Goal: Entertainment & Leisure: Consume media (video, audio)

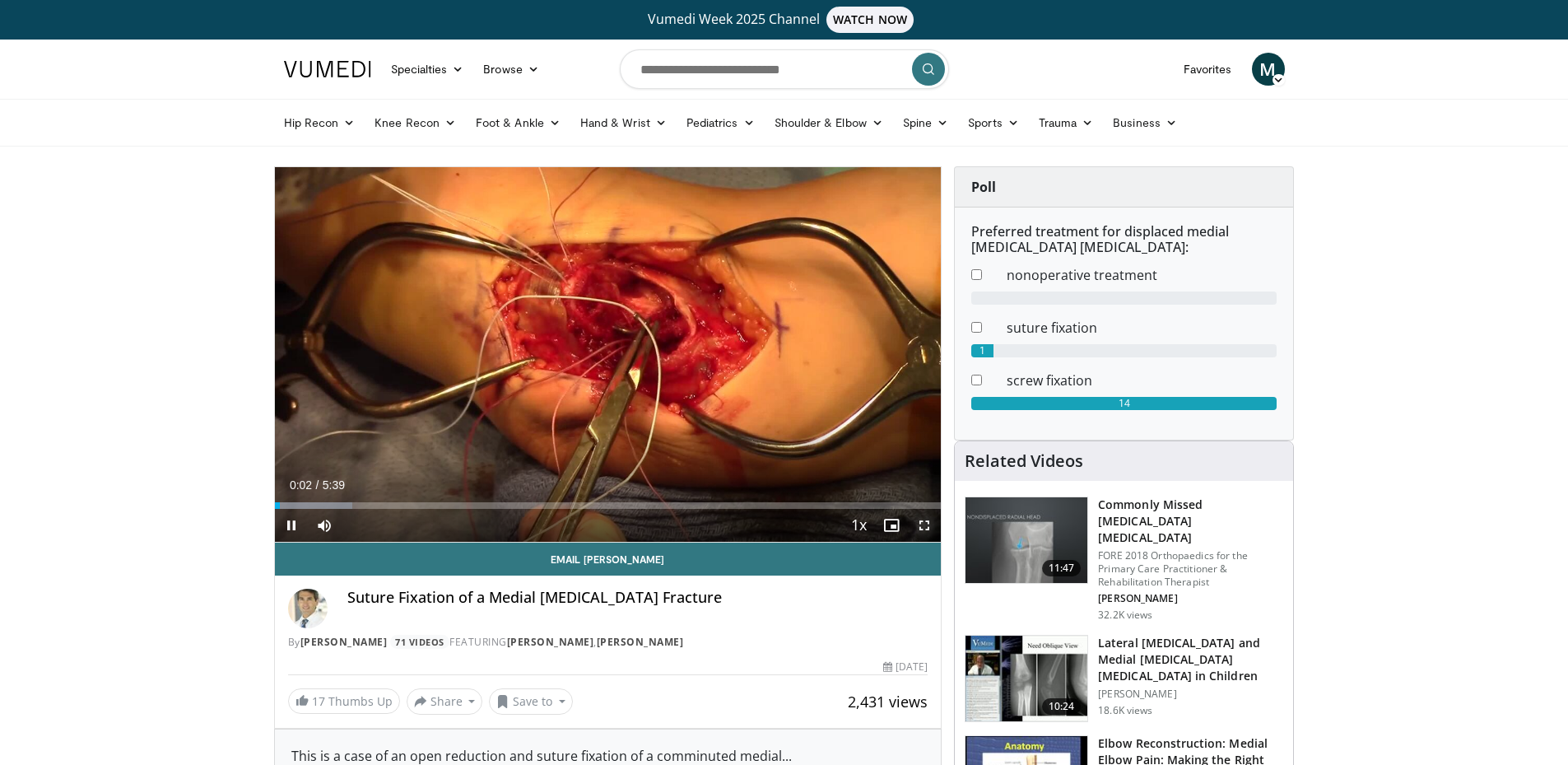
click at [919, 529] on span "Video Player" at bounding box center [924, 525] width 33 height 33
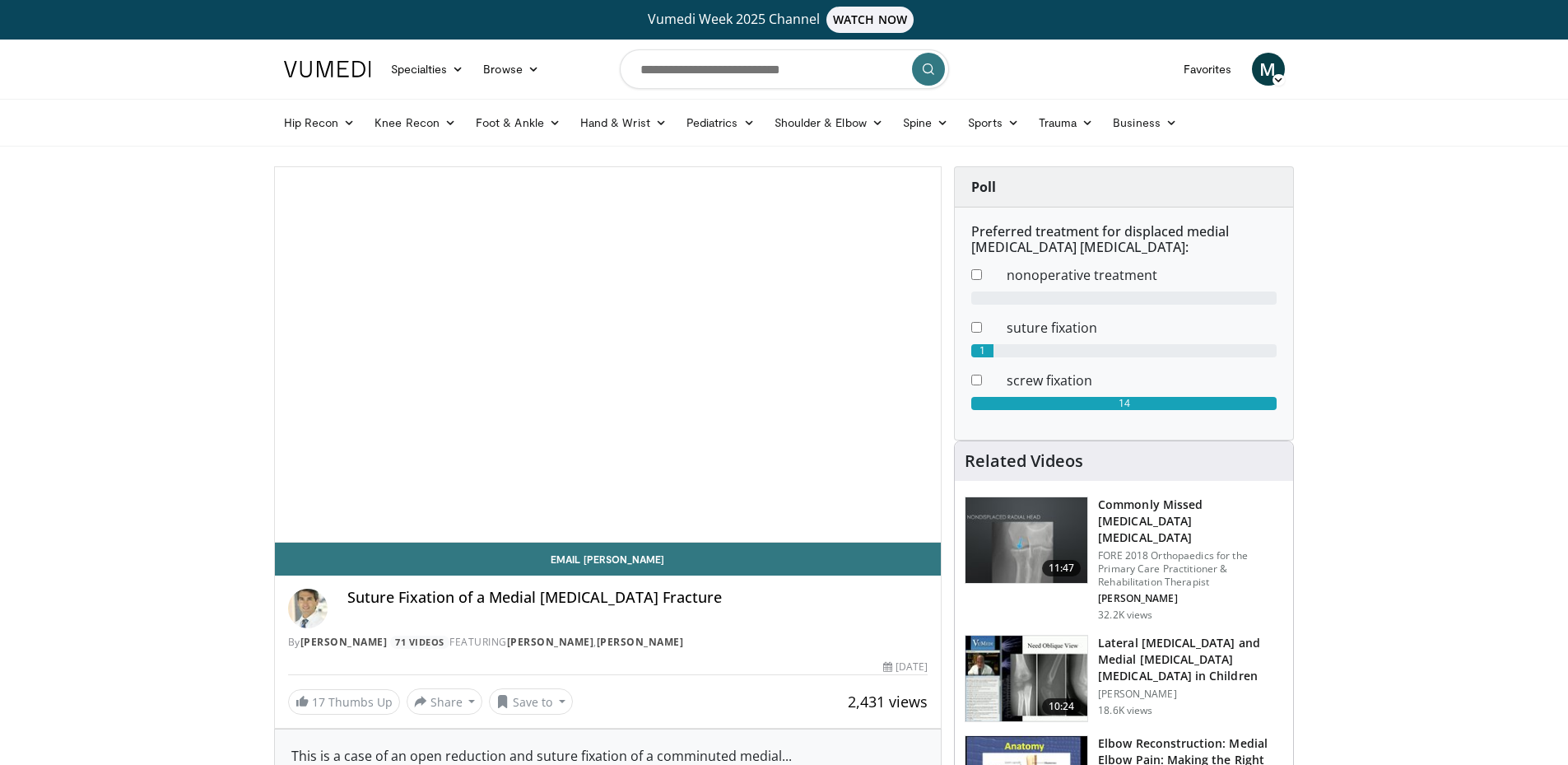
scroll to position [39, 0]
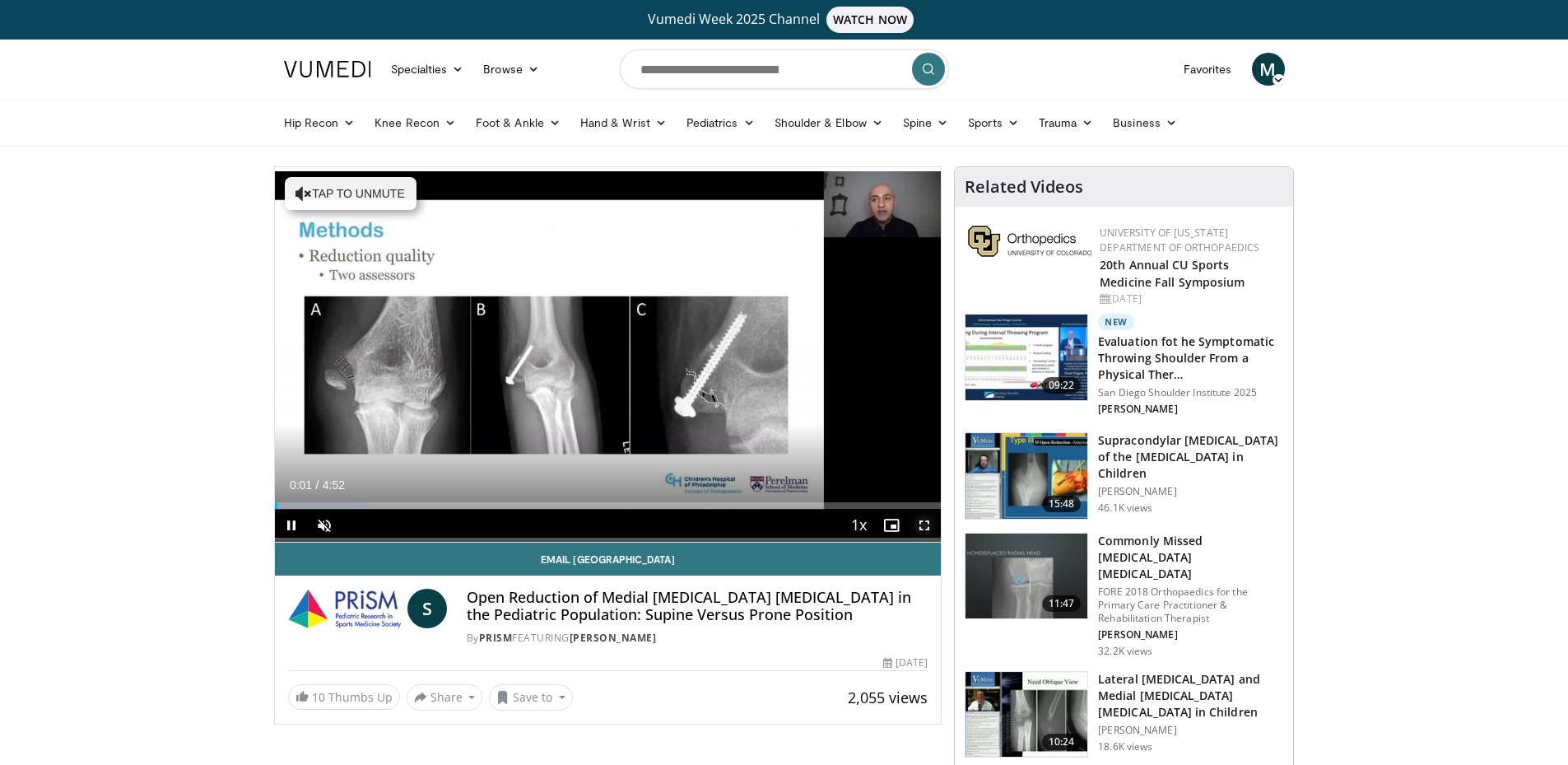
click at [916, 521] on span "Video Player" at bounding box center [924, 525] width 33 height 33
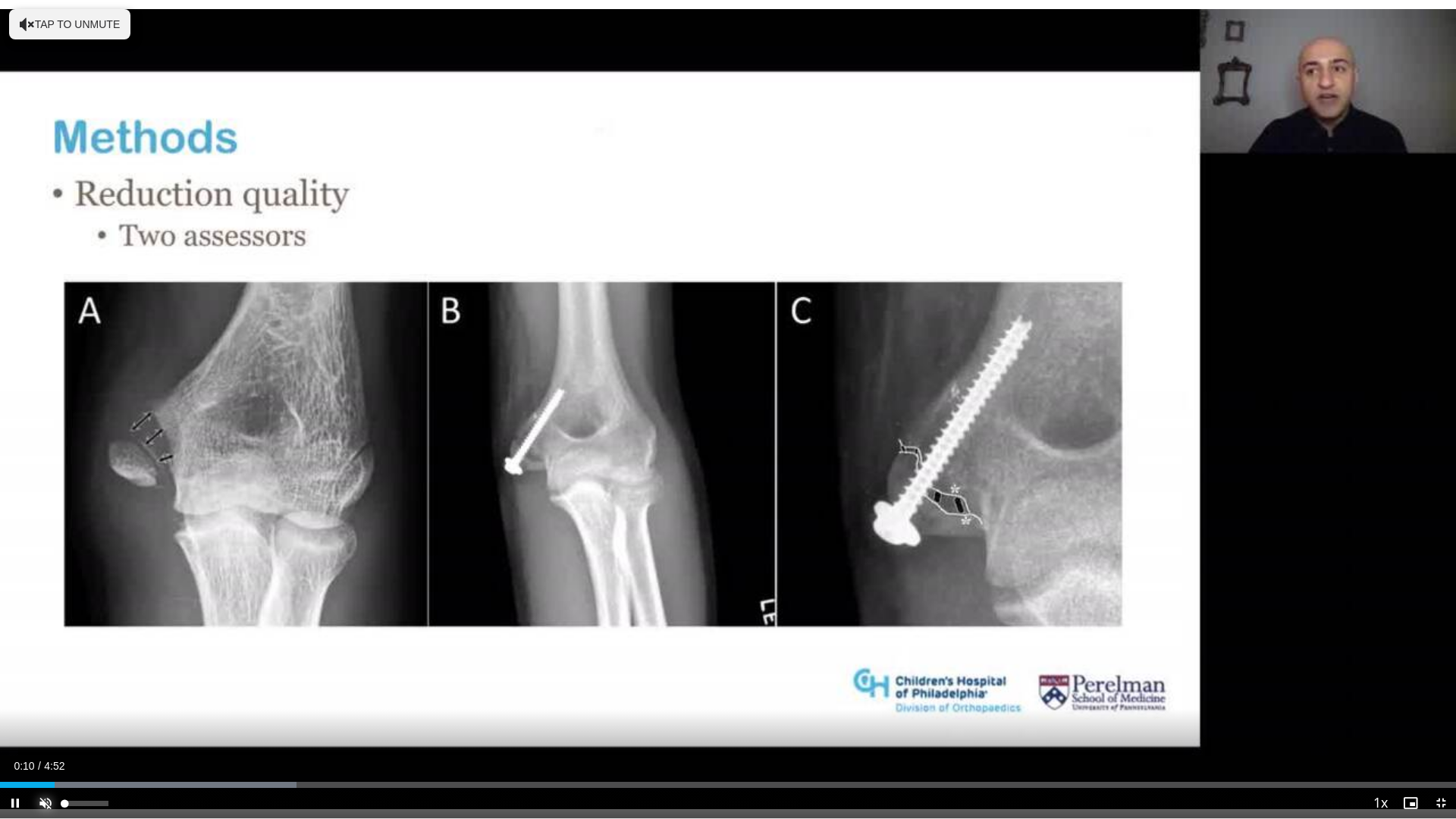
click at [42, 703] on span "Video Player" at bounding box center [46, 802] width 31 height 31
